Goal: Navigation & Orientation: Find specific page/section

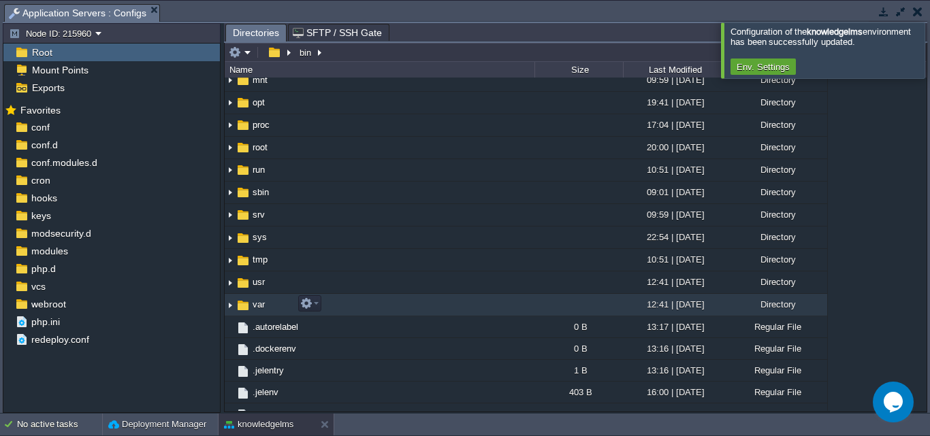
scroll to position [174, 0]
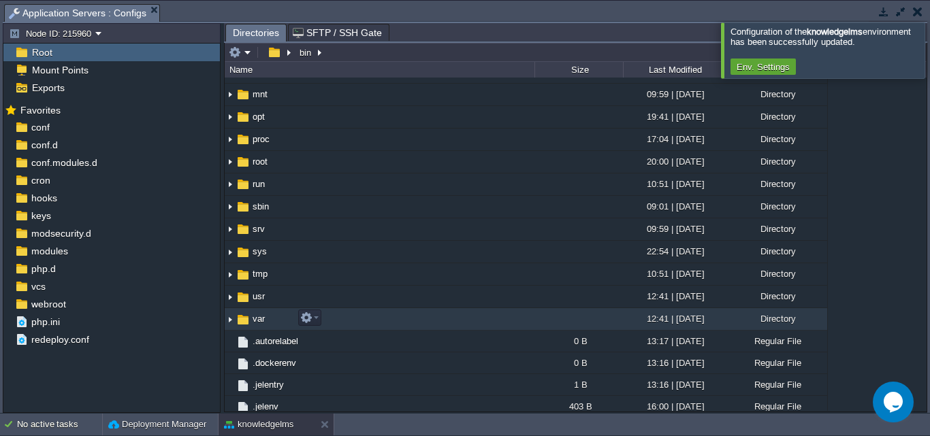
click at [253, 318] on span "var" at bounding box center [259, 319] width 16 height 12
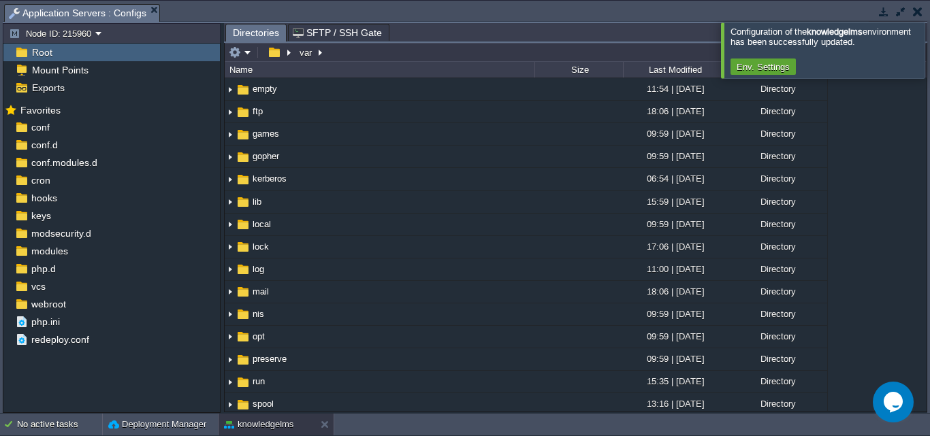
scroll to position [181, 0]
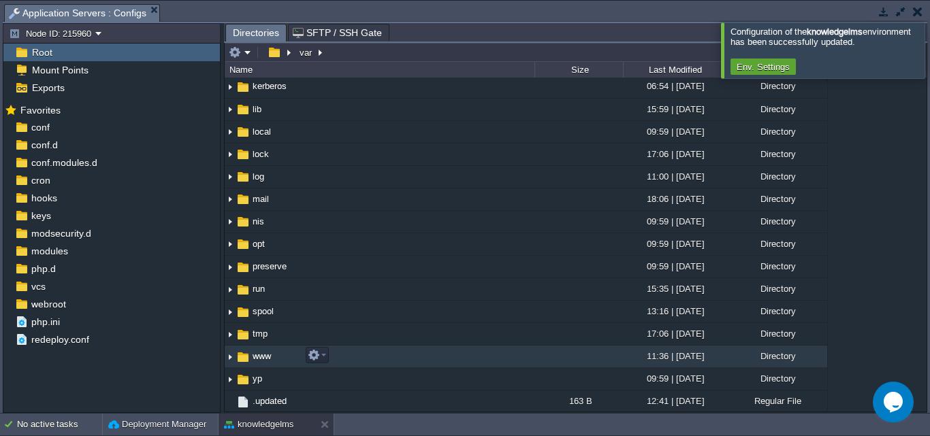
click at [261, 357] on span "www" at bounding box center [262, 357] width 22 height 12
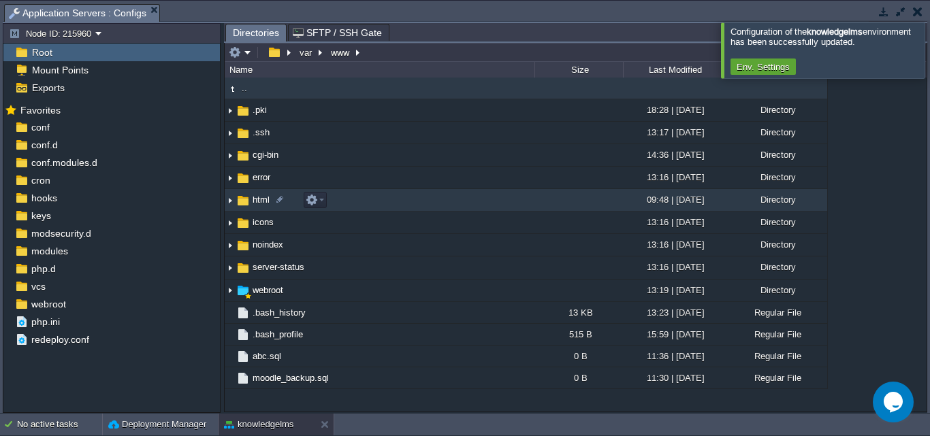
click at [257, 204] on span "html" at bounding box center [261, 200] width 21 height 12
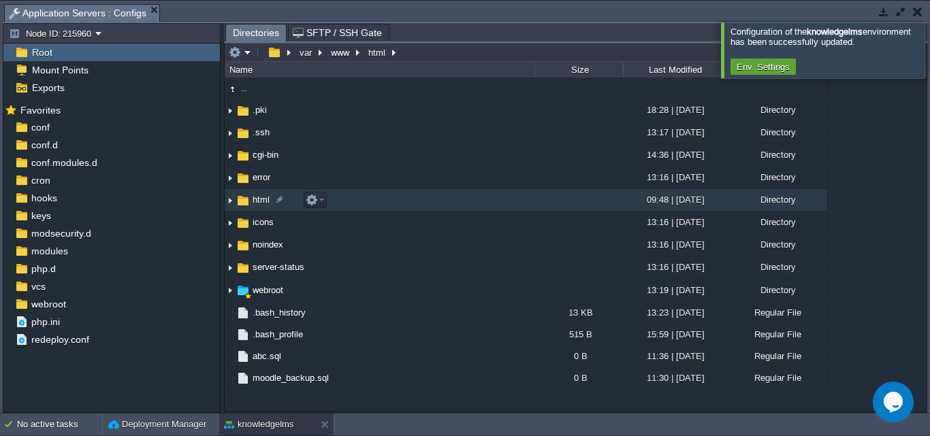
click at [257, 204] on span "html" at bounding box center [261, 200] width 21 height 12
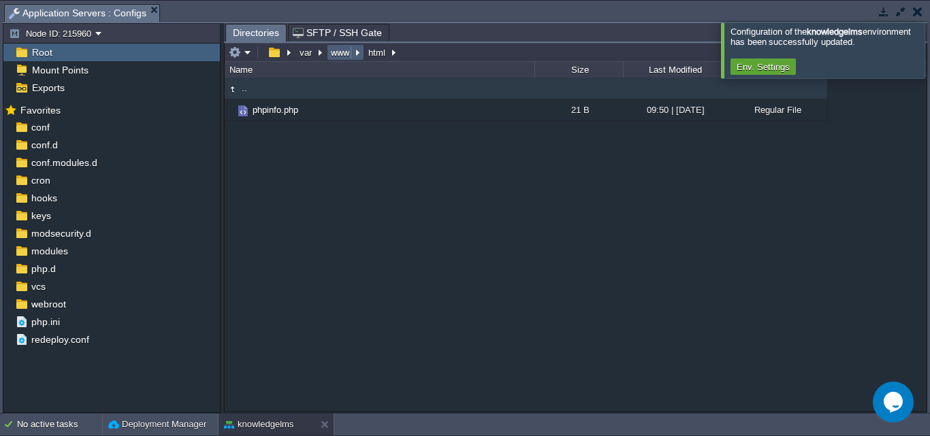
click at [342, 59] on button "www" at bounding box center [341, 52] width 24 height 12
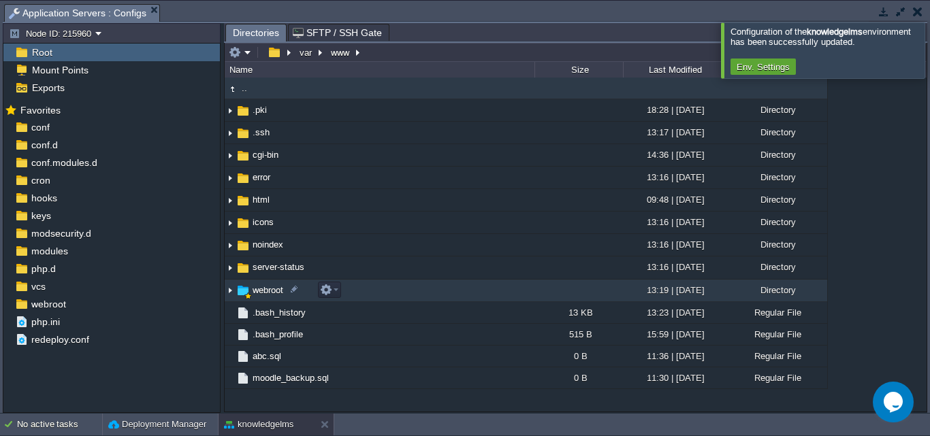
click at [264, 294] on span "webroot" at bounding box center [268, 291] width 35 height 12
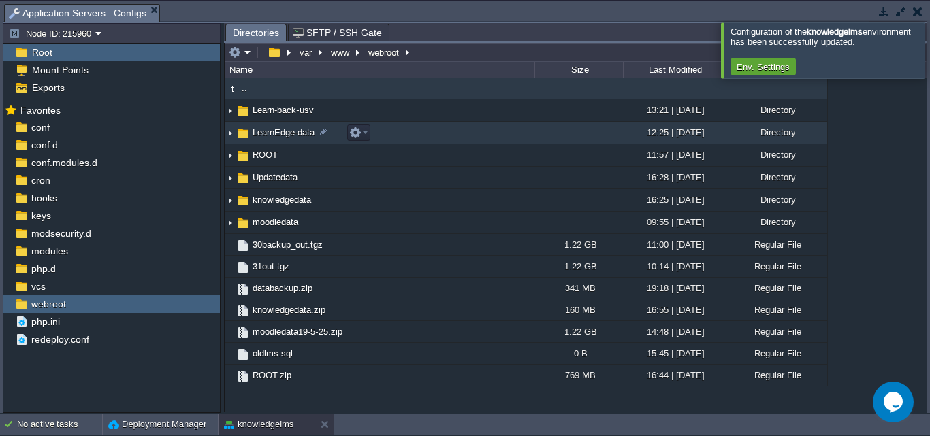
click at [266, 135] on span "LearnEdge-data" at bounding box center [284, 133] width 66 height 12
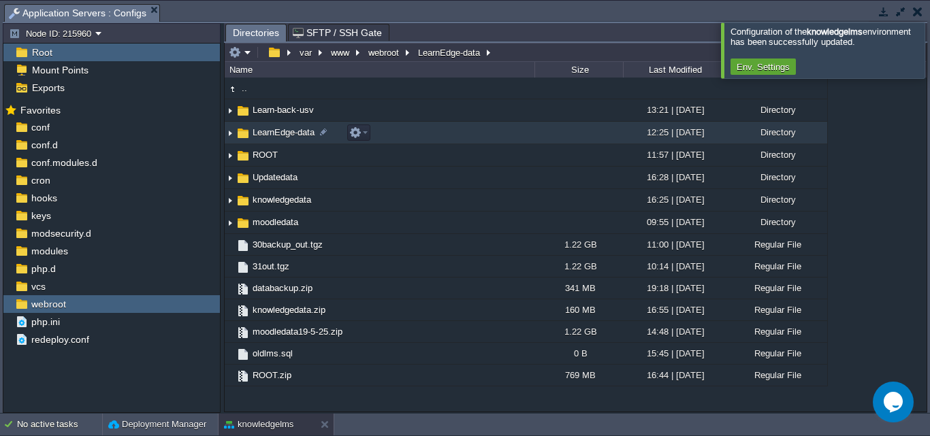
click at [266, 135] on span "LearnEdge-data" at bounding box center [284, 133] width 66 height 12
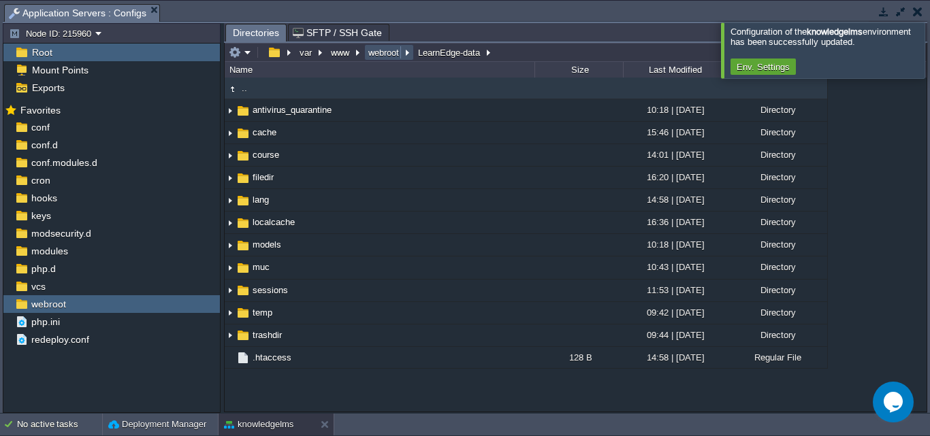
click at [383, 58] on button "webroot" at bounding box center [384, 52] width 36 height 12
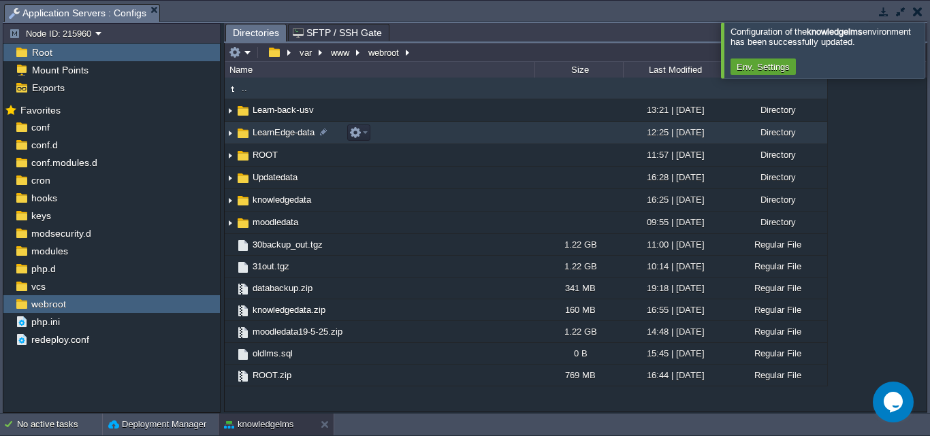
click at [289, 135] on span "LearnEdge-data" at bounding box center [284, 133] width 66 height 12
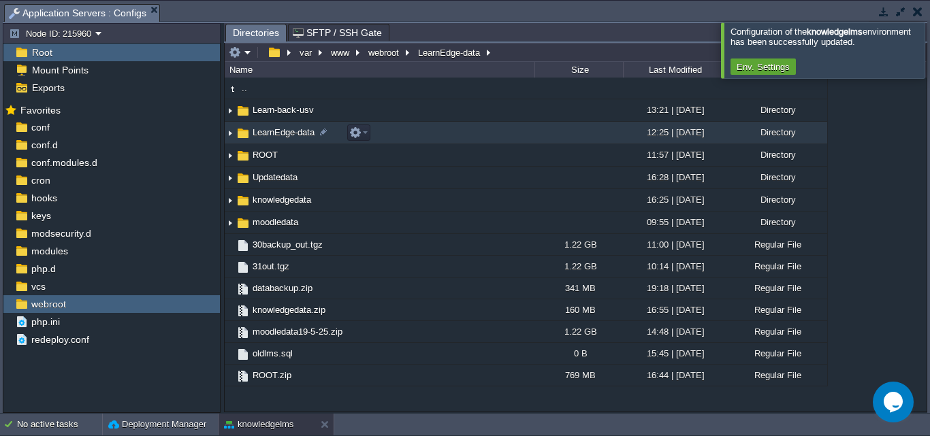
click at [289, 135] on span "LearnEdge-data" at bounding box center [284, 133] width 66 height 12
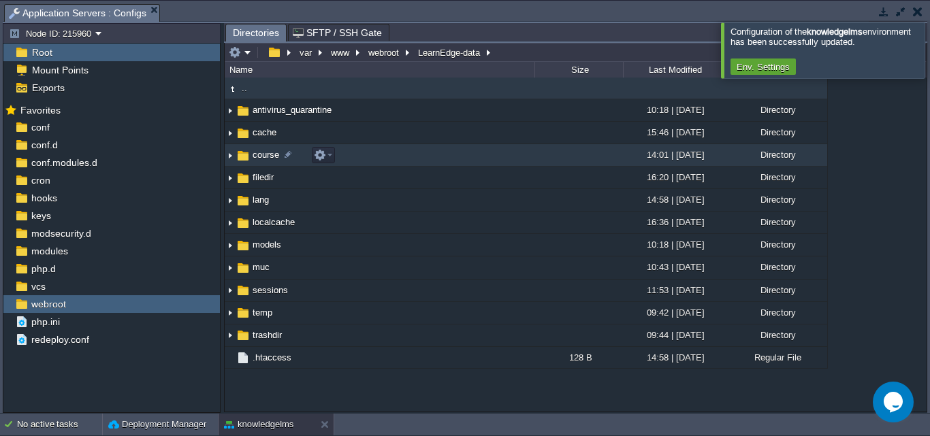
click at [265, 160] on span "course" at bounding box center [266, 155] width 31 height 12
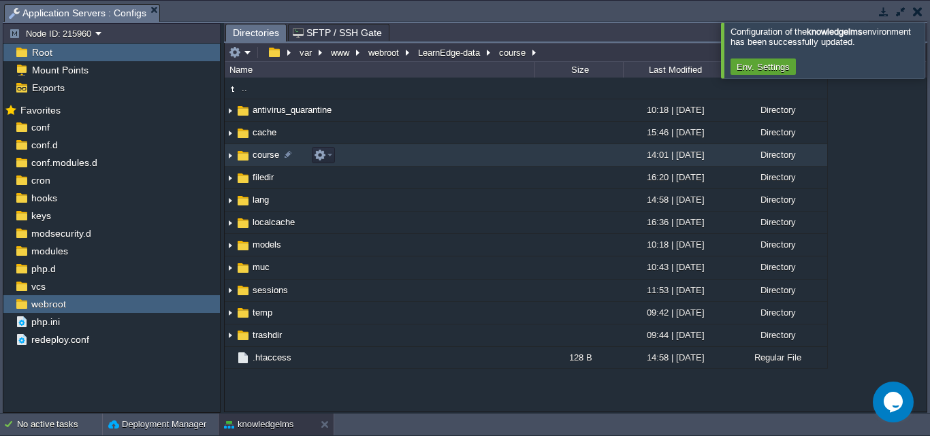
click at [265, 160] on span "course" at bounding box center [266, 155] width 31 height 12
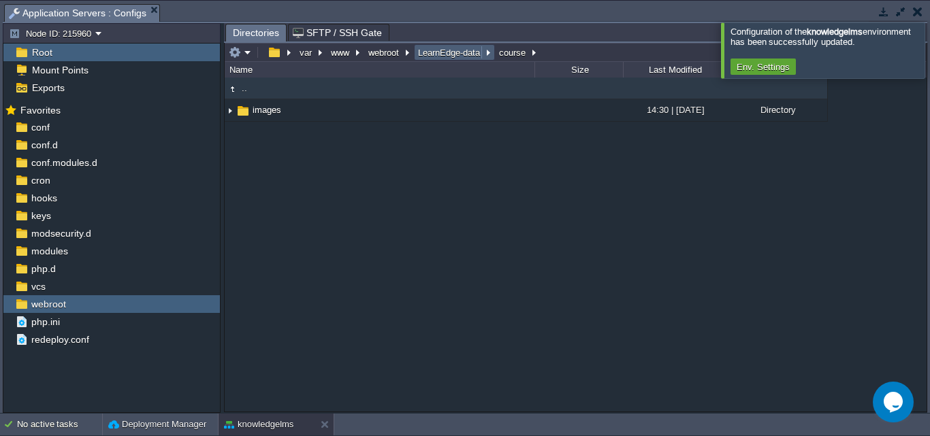
click at [436, 57] on button "LearnEdge-data" at bounding box center [449, 52] width 67 height 12
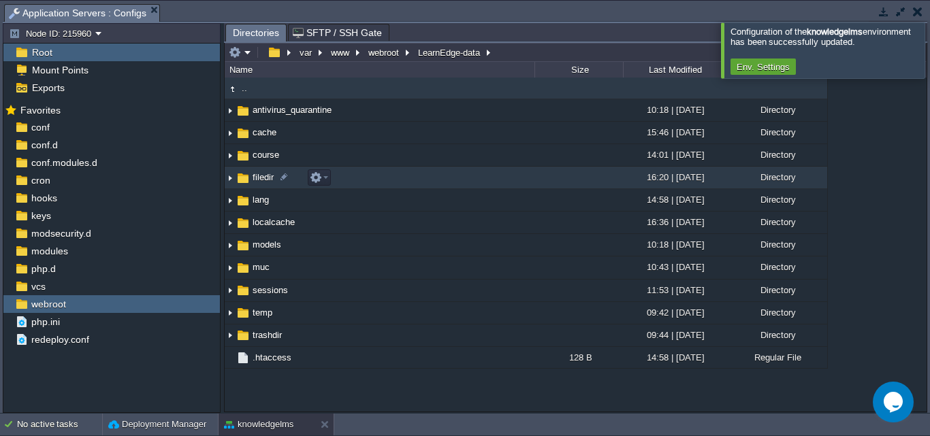
click at [261, 178] on span "filedir" at bounding box center [263, 178] width 25 height 12
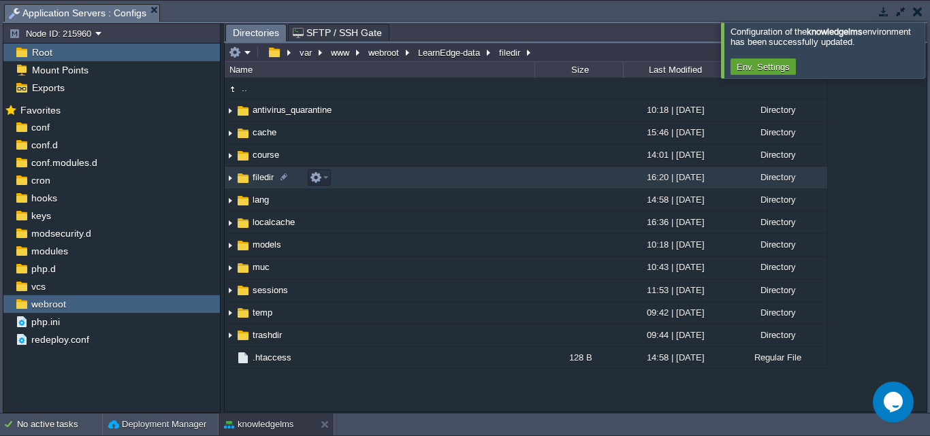
click at [261, 178] on span "filedir" at bounding box center [263, 178] width 25 height 12
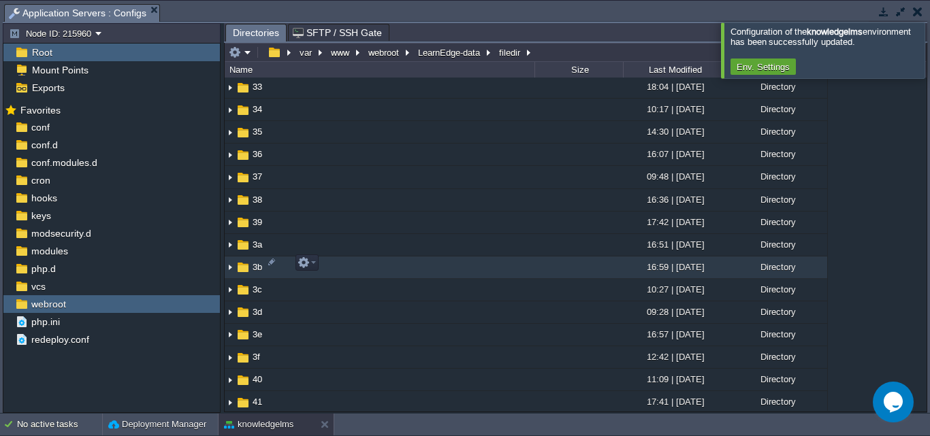
scroll to position [1157, 0]
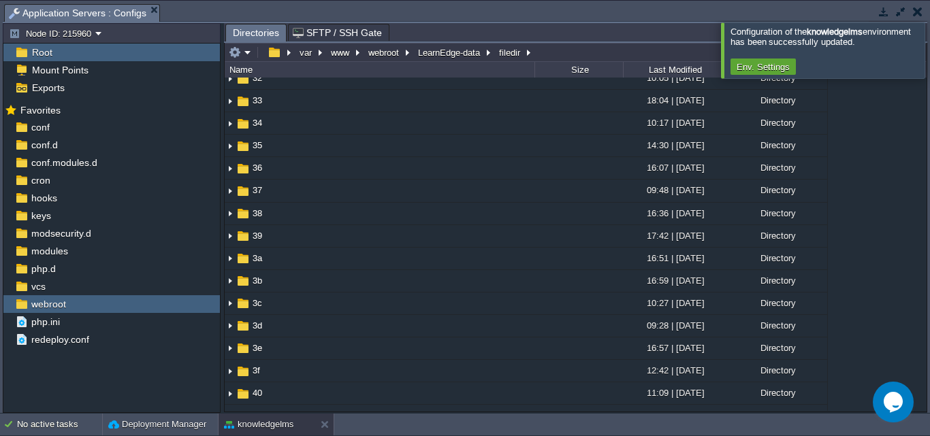
drag, startPoint x: 921, startPoint y: 155, endPoint x: 897, endPoint y: 106, distance: 54.5
click at [918, 19] on div "Tasks Activity Log Archive Git / SVN Application Servers : Configs Upload Delet…" at bounding box center [465, 207] width 930 height 413
click at [929, 49] on div at bounding box center [946, 49] width 0 height 55
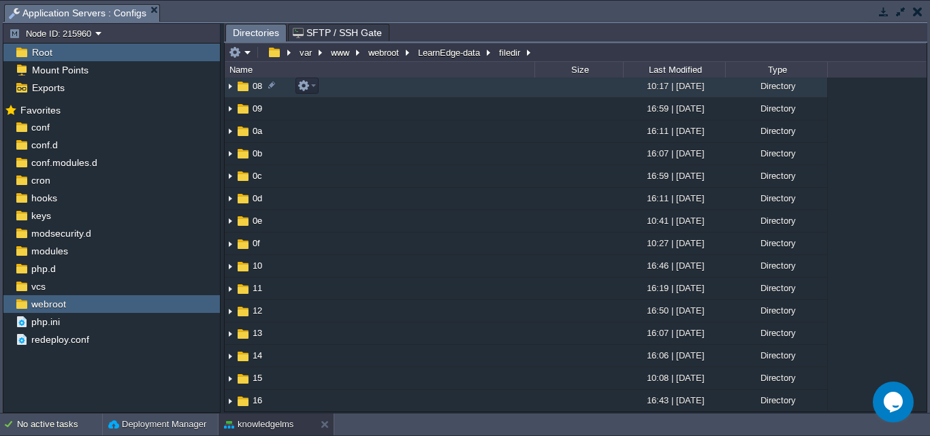
scroll to position [0, 0]
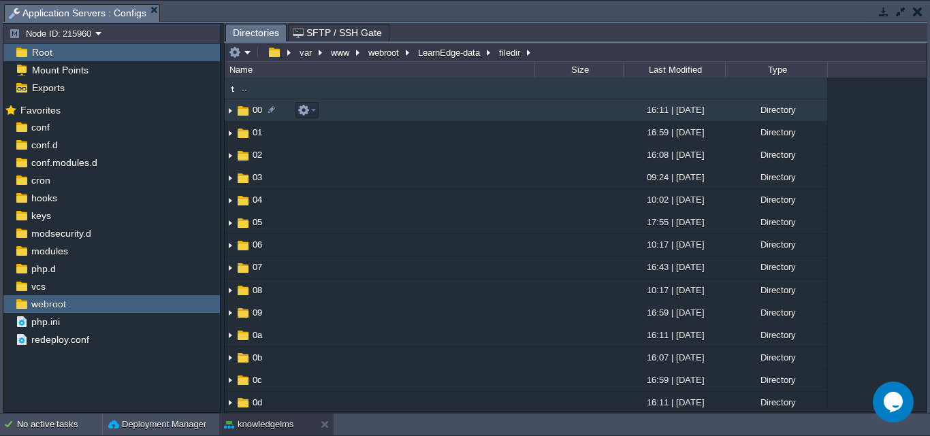
click at [259, 114] on span "00" at bounding box center [258, 110] width 14 height 12
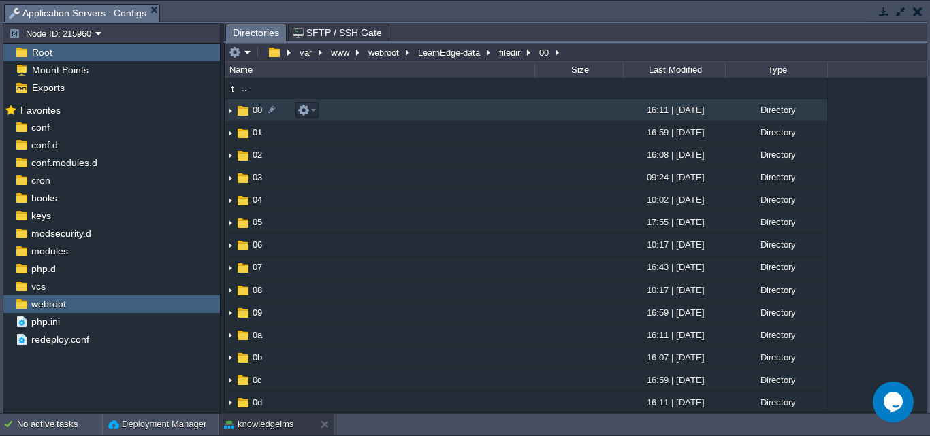
click at [259, 114] on span "00" at bounding box center [258, 110] width 14 height 12
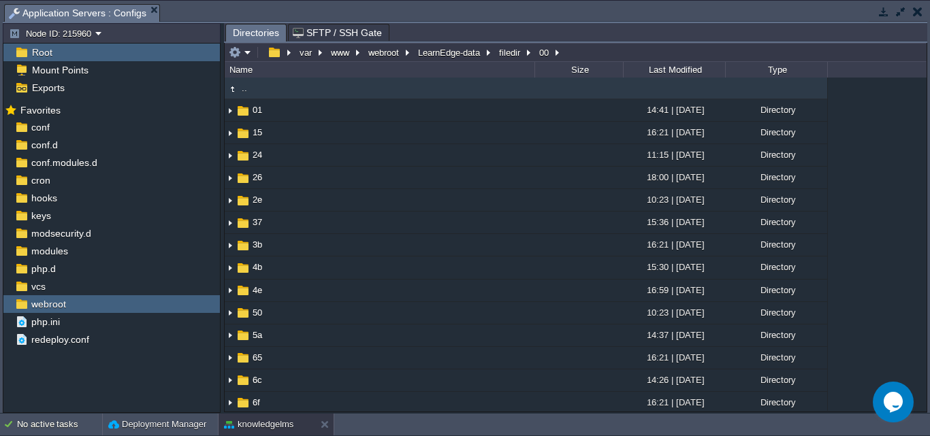
click at [246, 87] on span ".." at bounding box center [245, 88] width 10 height 12
click at [244, 91] on span ".." at bounding box center [245, 88] width 10 height 12
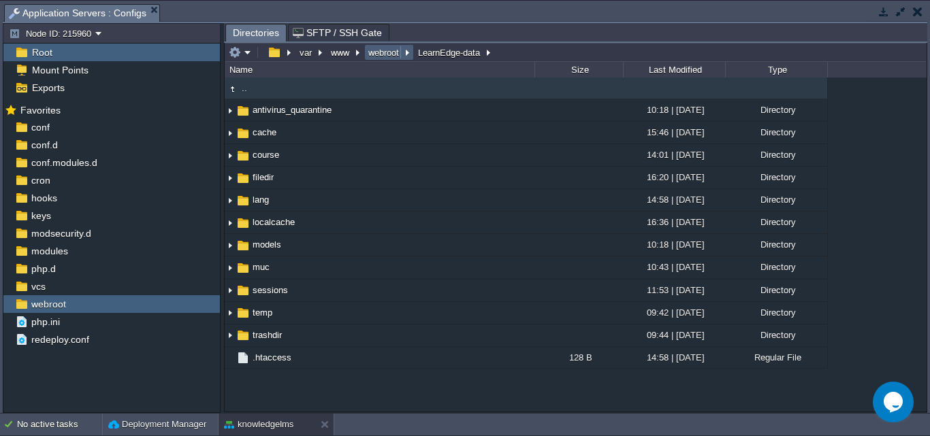
click at [385, 52] on button "webroot" at bounding box center [384, 52] width 36 height 12
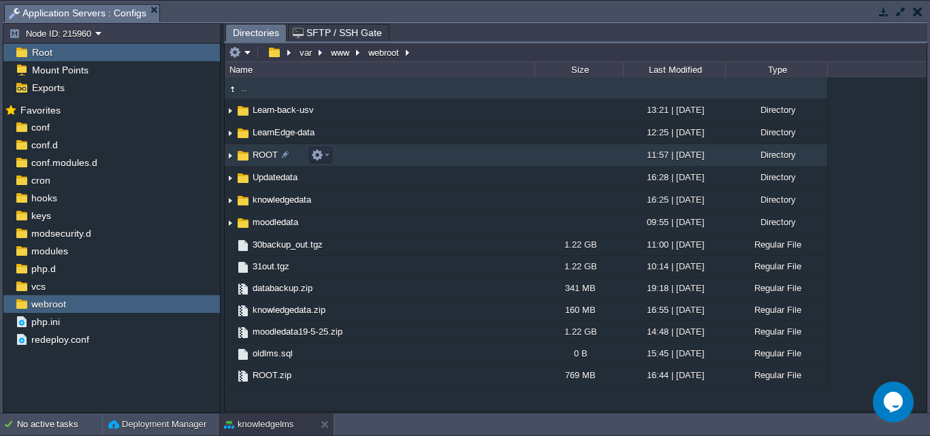
click at [261, 156] on span "ROOT" at bounding box center [265, 155] width 29 height 12
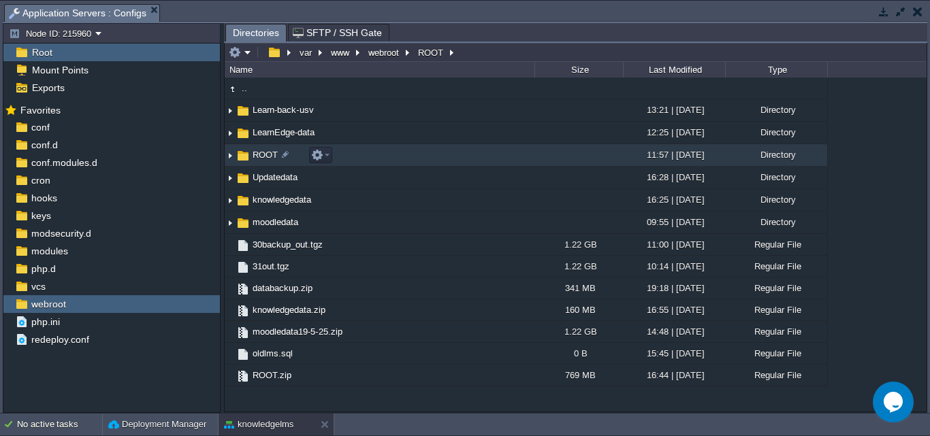
click at [261, 156] on span "ROOT" at bounding box center [265, 155] width 29 height 12
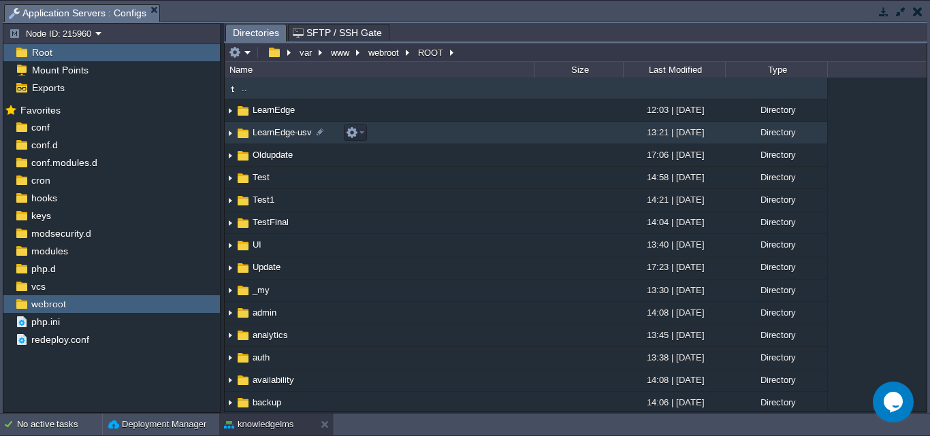
click at [270, 133] on span "LearnEdge-usv" at bounding box center [282, 133] width 63 height 12
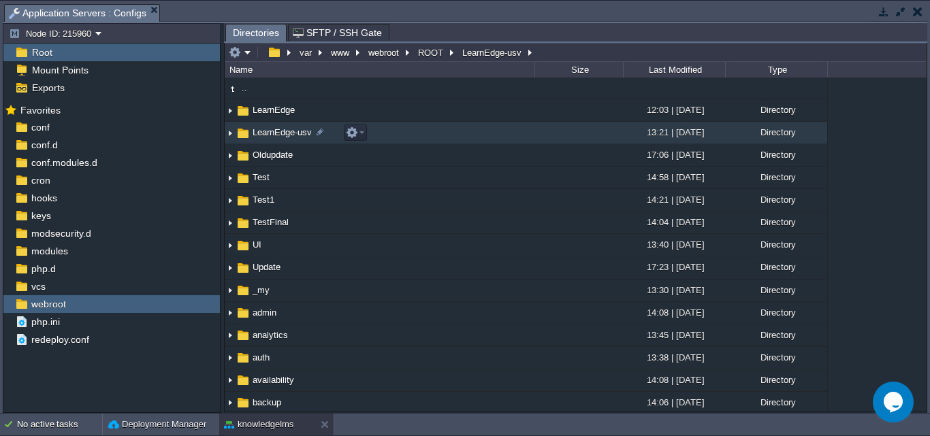
click at [270, 133] on span "LearnEdge-usv" at bounding box center [282, 133] width 63 height 12
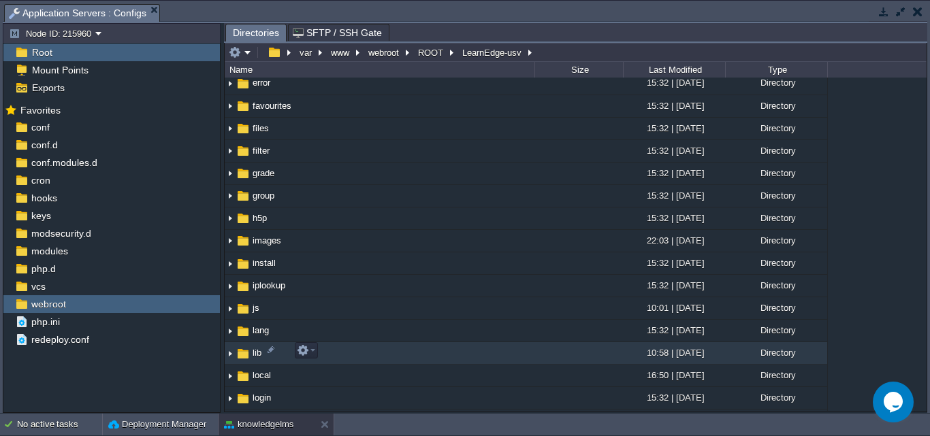
scroll to position [408, 0]
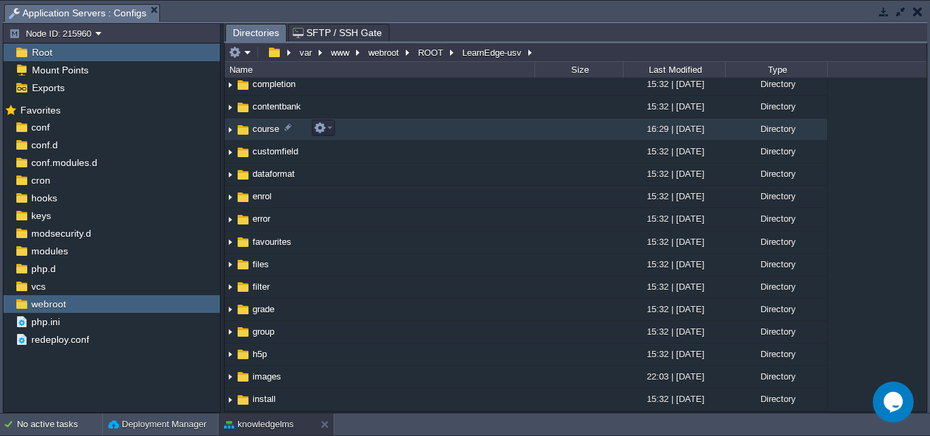
click at [266, 131] on span "course" at bounding box center [266, 129] width 31 height 12
